Goal: Find specific page/section

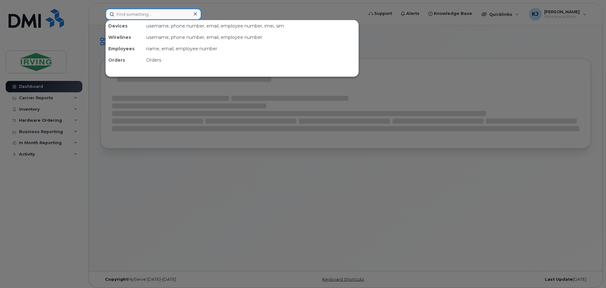
click at [141, 15] on input at bounding box center [153, 14] width 96 height 11
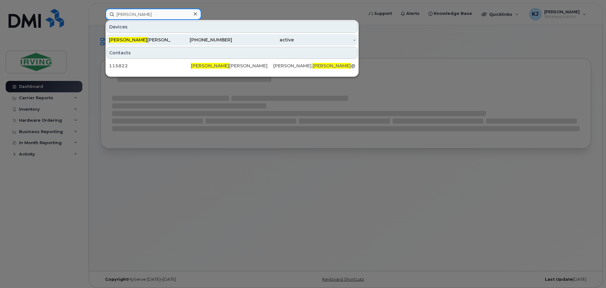
type input "[PERSON_NAME]"
click at [127, 41] on span "[PERSON_NAME]" at bounding box center [128, 40] width 38 height 6
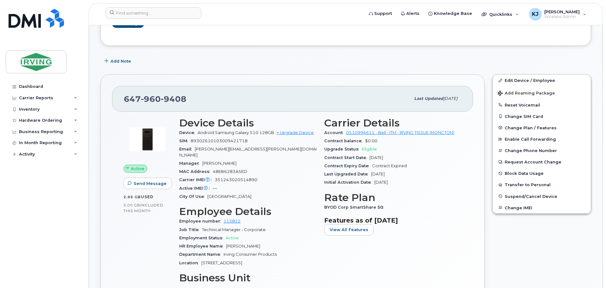
scroll to position [78, 0]
